Goal: Navigation & Orientation: Go to known website

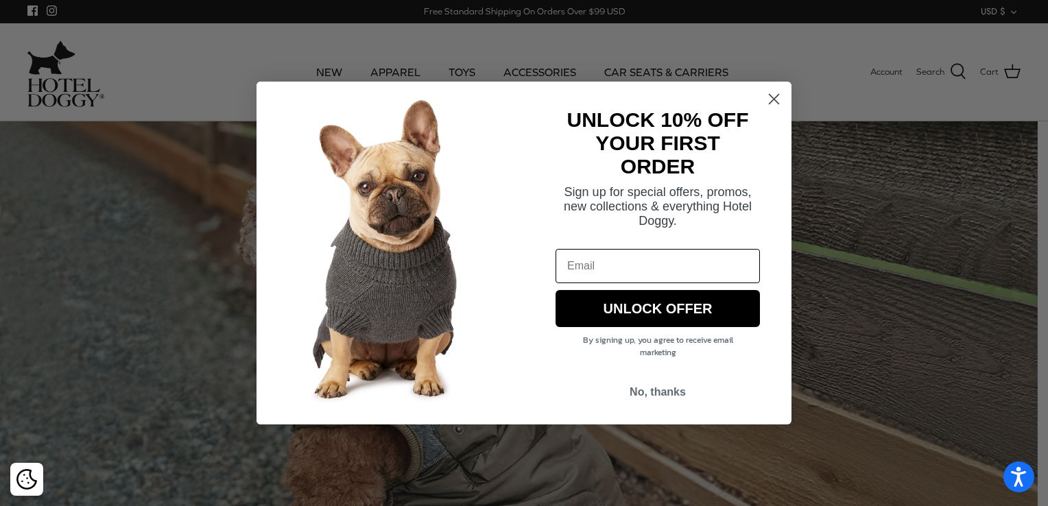
click at [790, 97] on form "UNLOCK 10% OFF YOUR FIRST ORDER Sign up for special offers, promos, new collect…" at bounding box center [524, 253] width 535 height 343
click at [785, 99] on circle "Close dialog" at bounding box center [774, 99] width 23 height 23
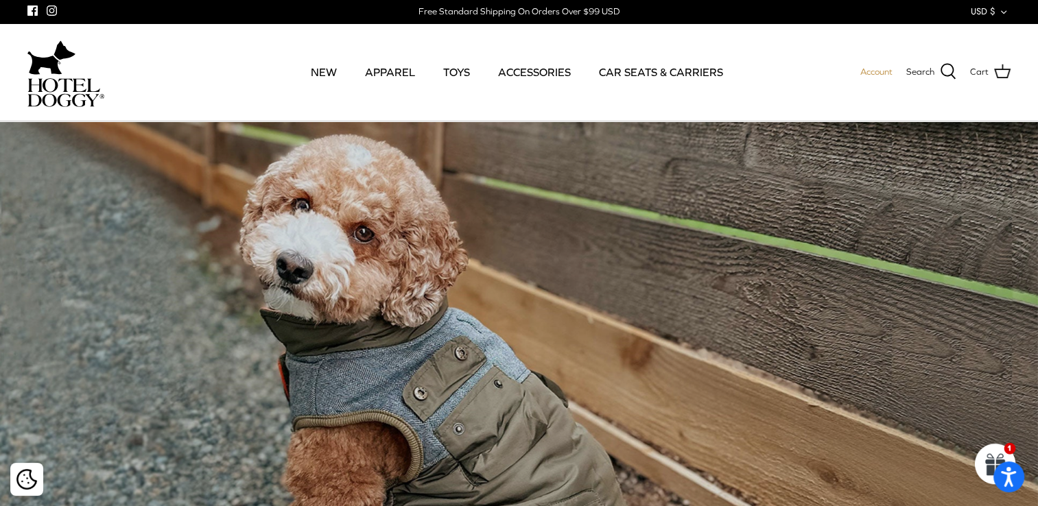
click at [882, 69] on span "Account" at bounding box center [876, 72] width 32 height 10
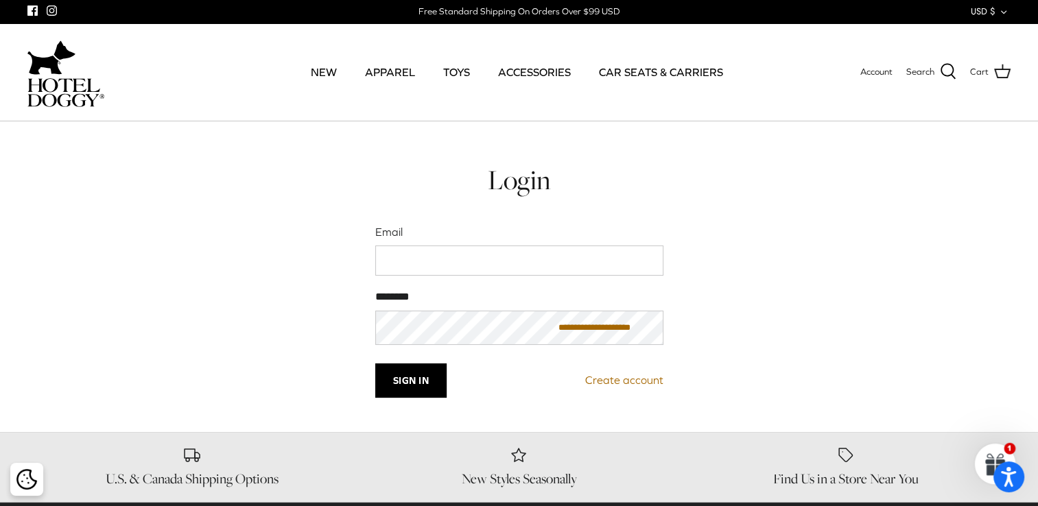
click at [37, 62] on img at bounding box center [51, 57] width 48 height 41
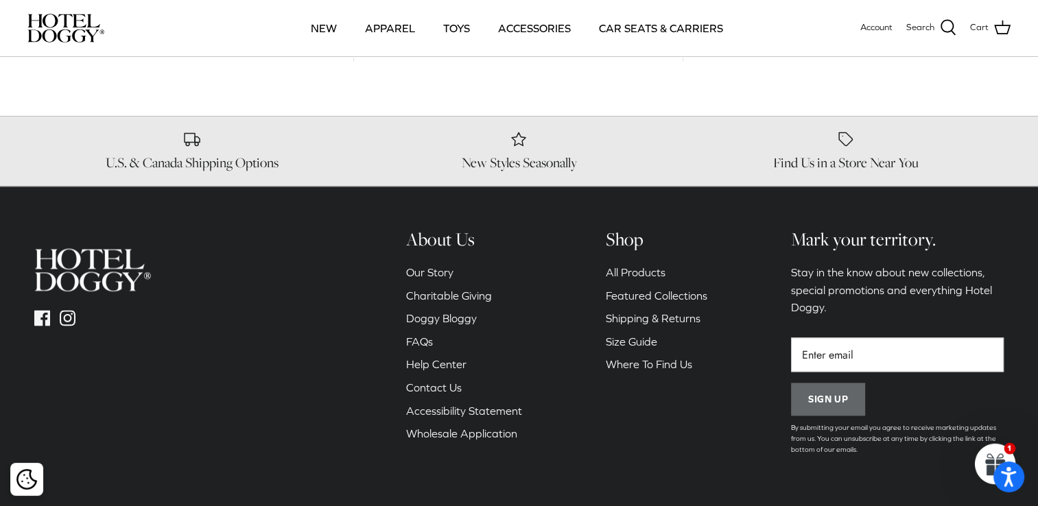
scroll to position [2120, 0]
